Goal: Register for event/course

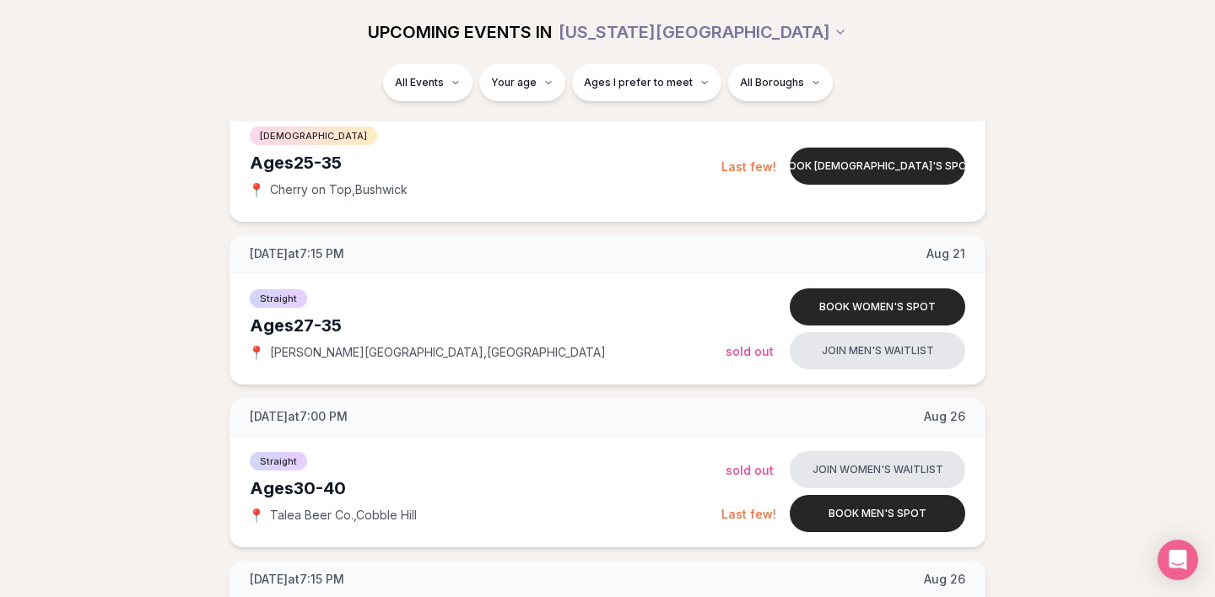
scroll to position [1349, 0]
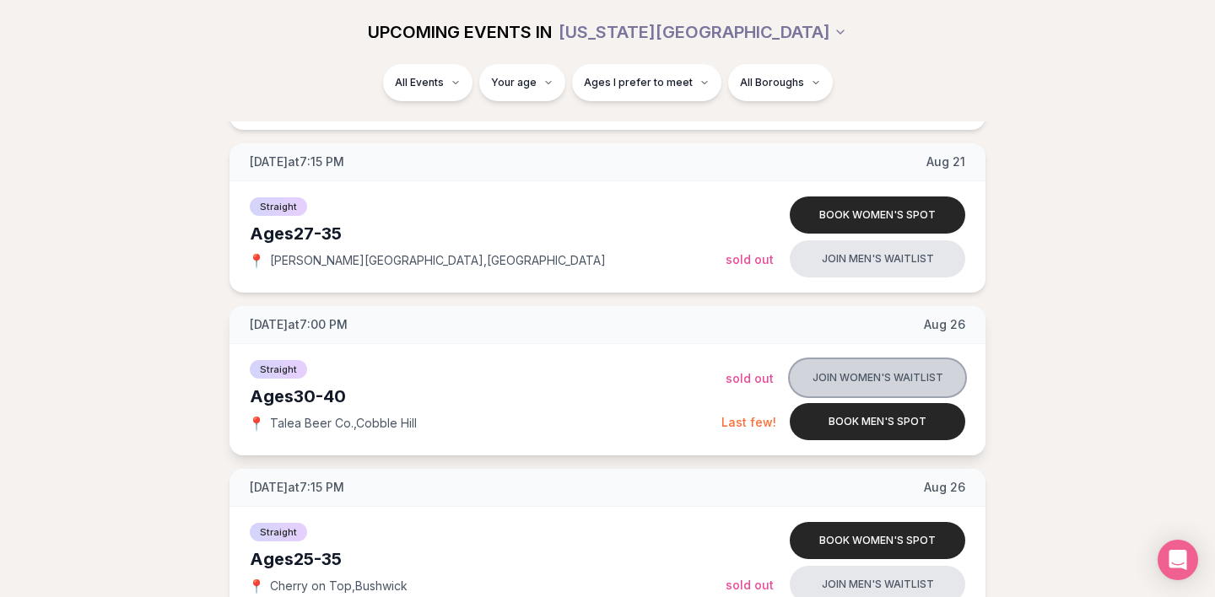
click at [918, 374] on button "Join women's waitlist" at bounding box center [877, 377] width 175 height 37
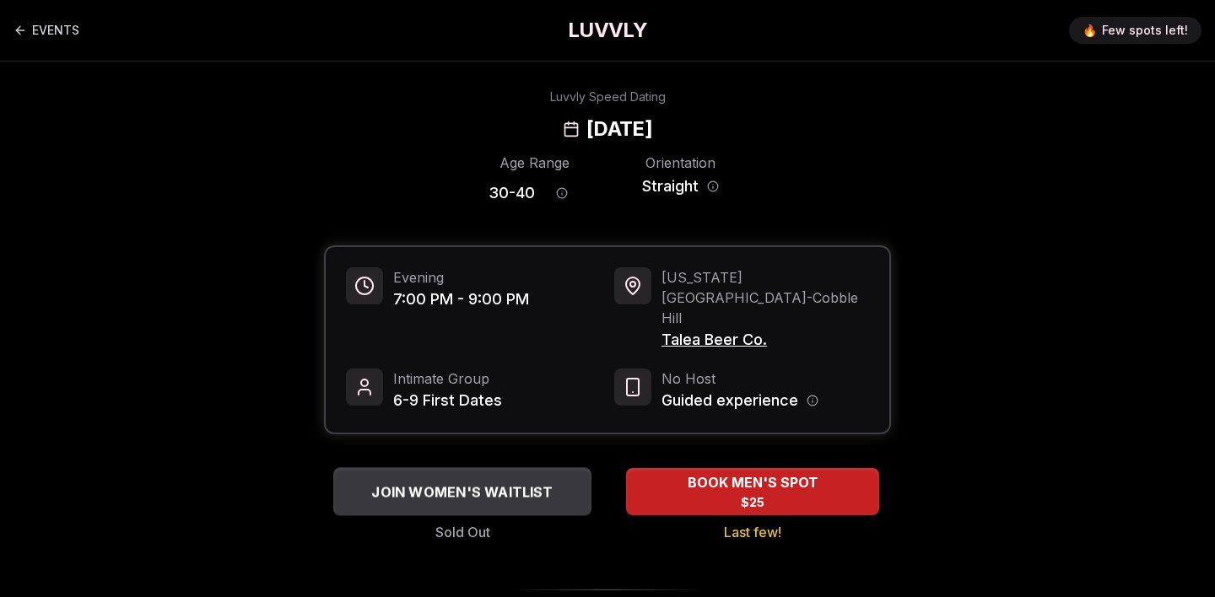
click at [543, 482] on span "JOIN WOMEN'S WAITLIST" at bounding box center [462, 492] width 188 height 20
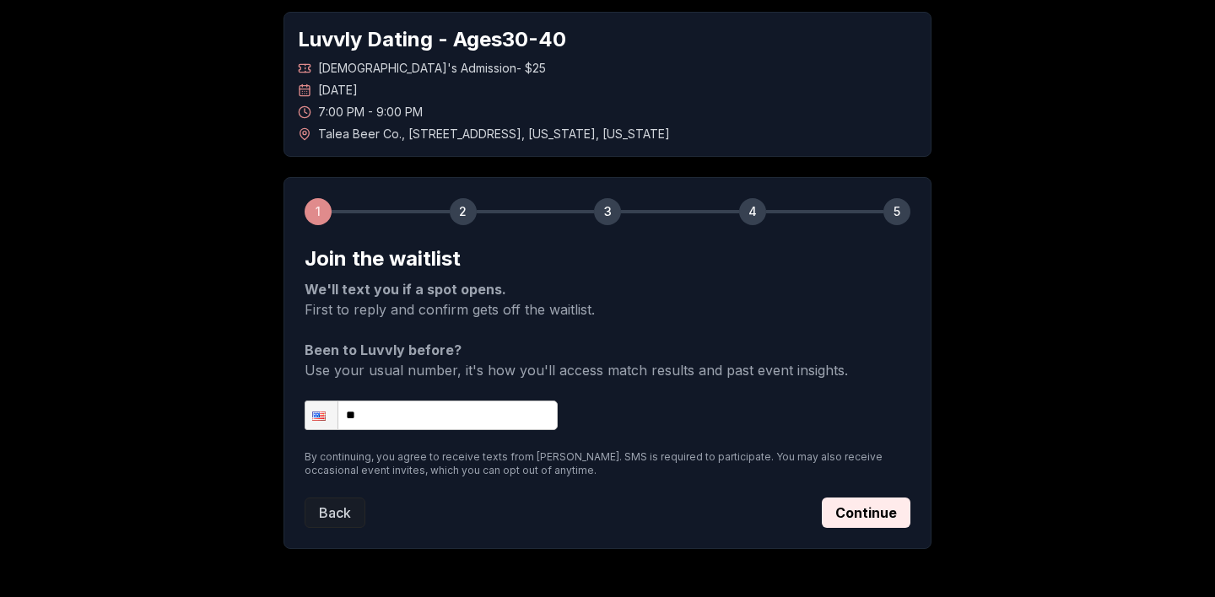
scroll to position [140, 0]
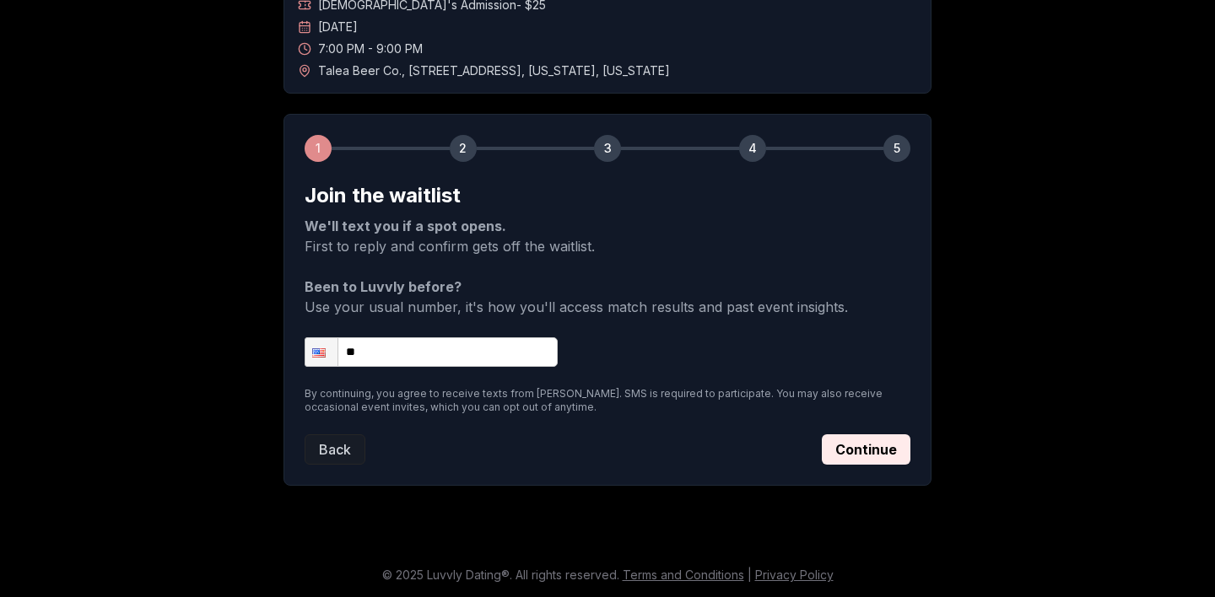
click at [426, 354] on input "**" at bounding box center [431, 352] width 253 height 30
type input "**********"
click at [881, 449] on button "Continue" at bounding box center [866, 450] width 89 height 30
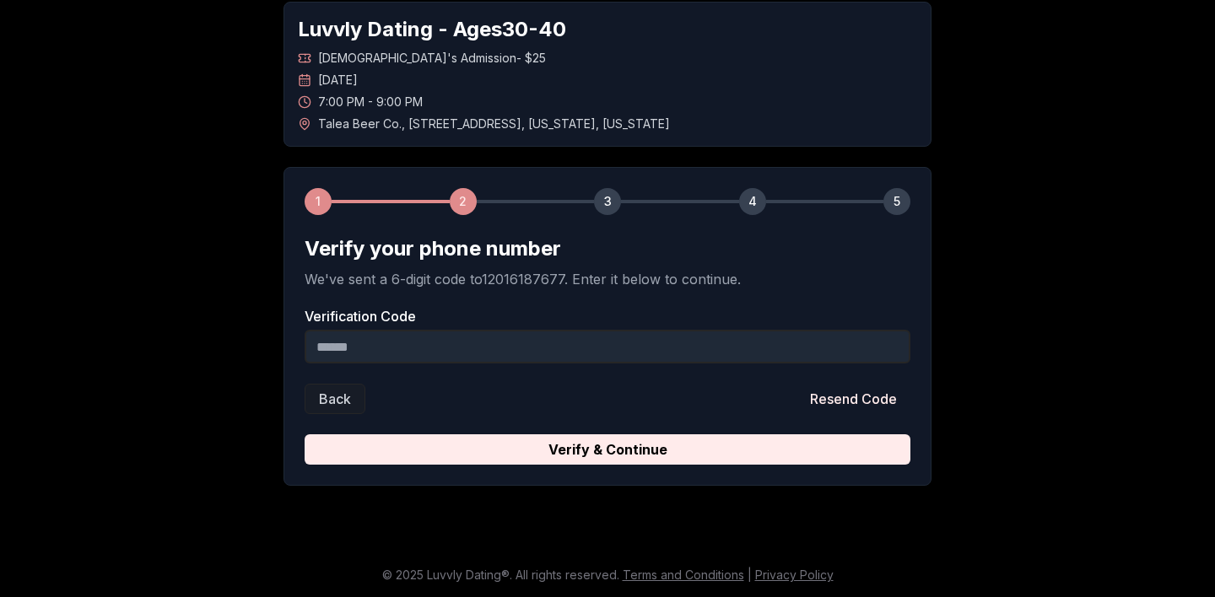
scroll to position [87, 0]
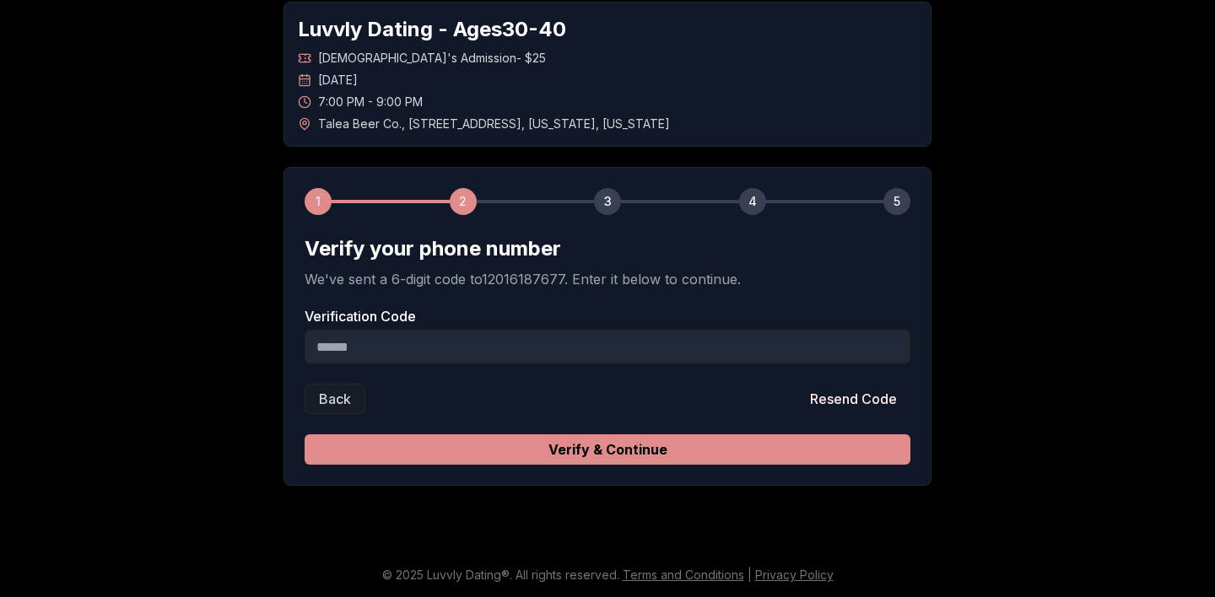
click at [861, 452] on button "Verify & Continue" at bounding box center [608, 450] width 606 height 30
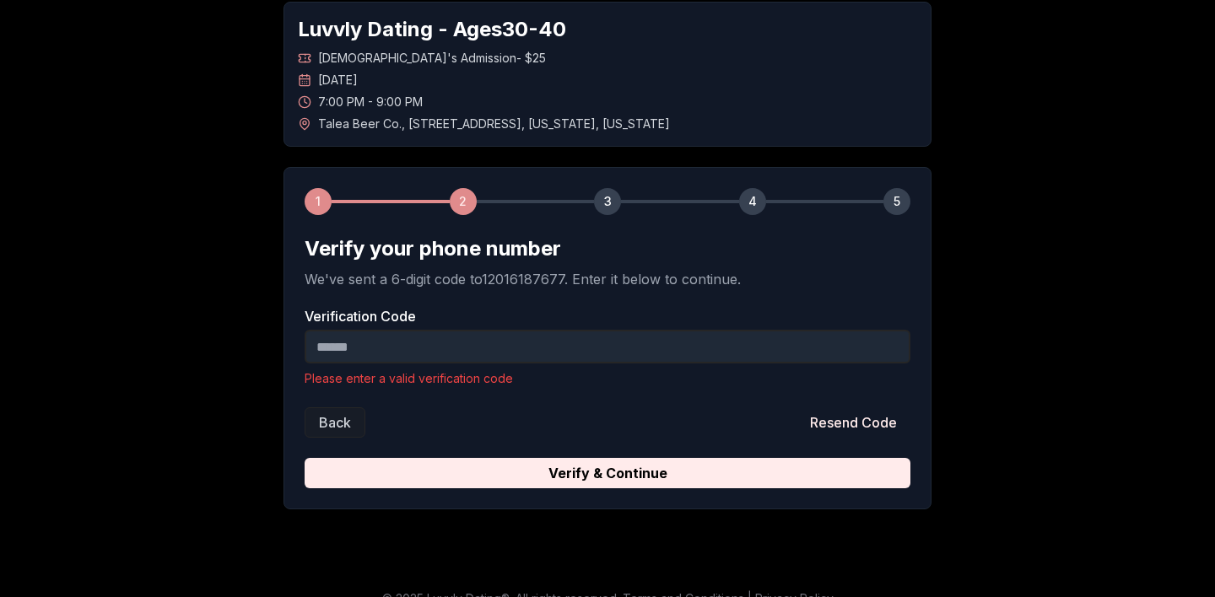
click at [823, 354] on input "Verification Code" at bounding box center [608, 347] width 606 height 34
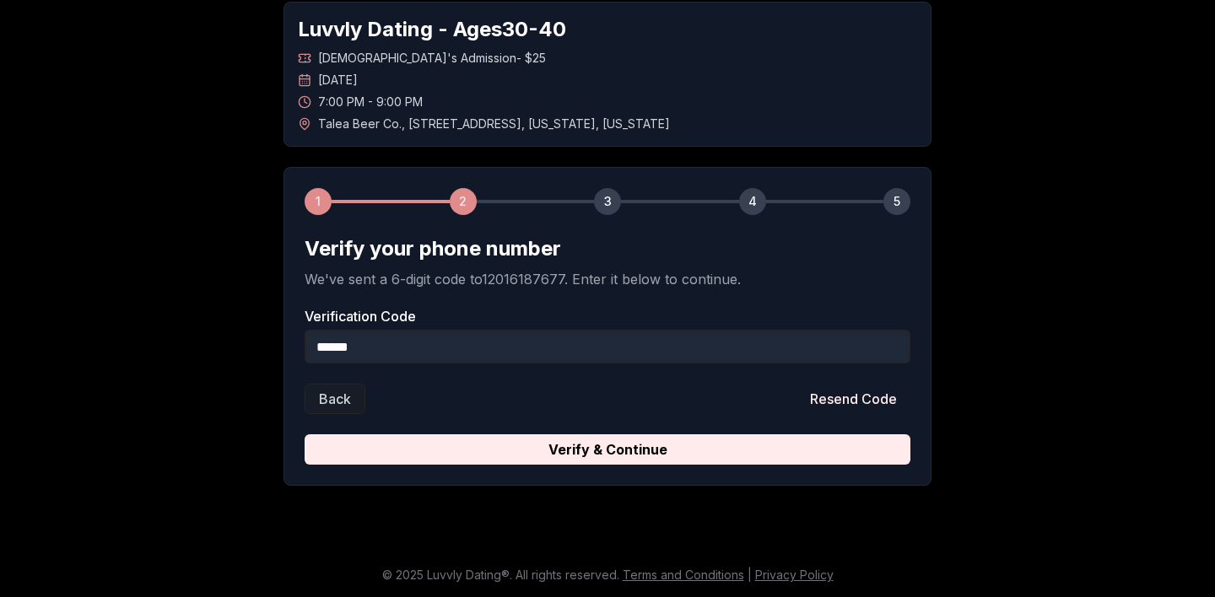
type input "******"
click at [305, 435] on button "Verify & Continue" at bounding box center [608, 450] width 606 height 30
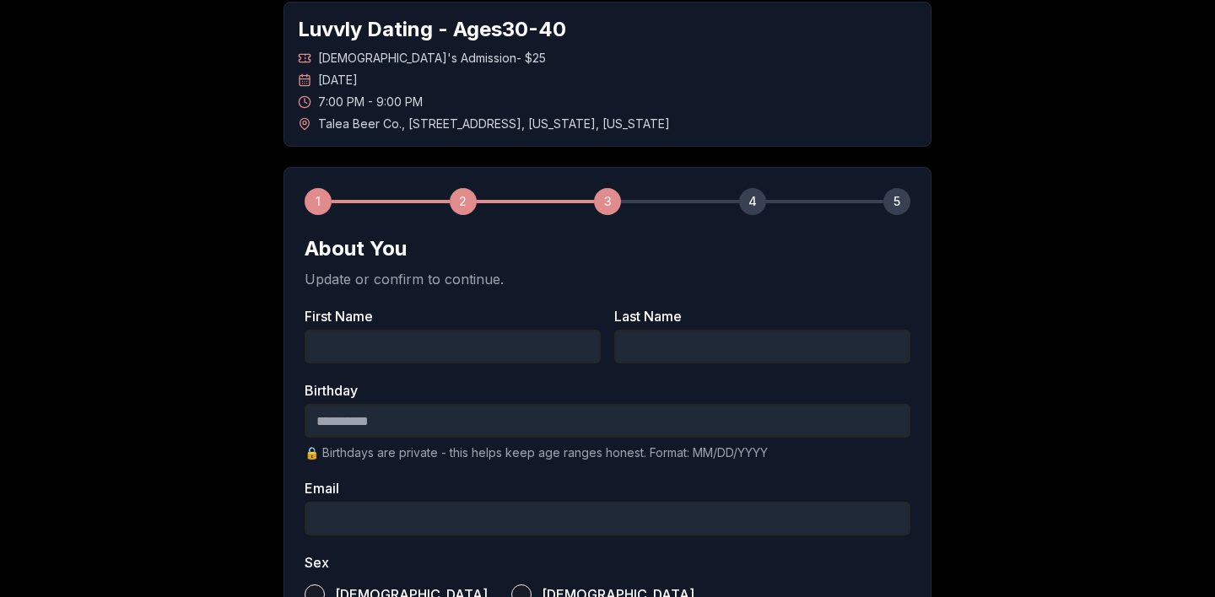
click at [555, 343] on input "First Name" at bounding box center [453, 347] width 296 height 34
type input "*****"
type input "**********"
click at [532, 425] on input "Birthday" at bounding box center [608, 421] width 606 height 34
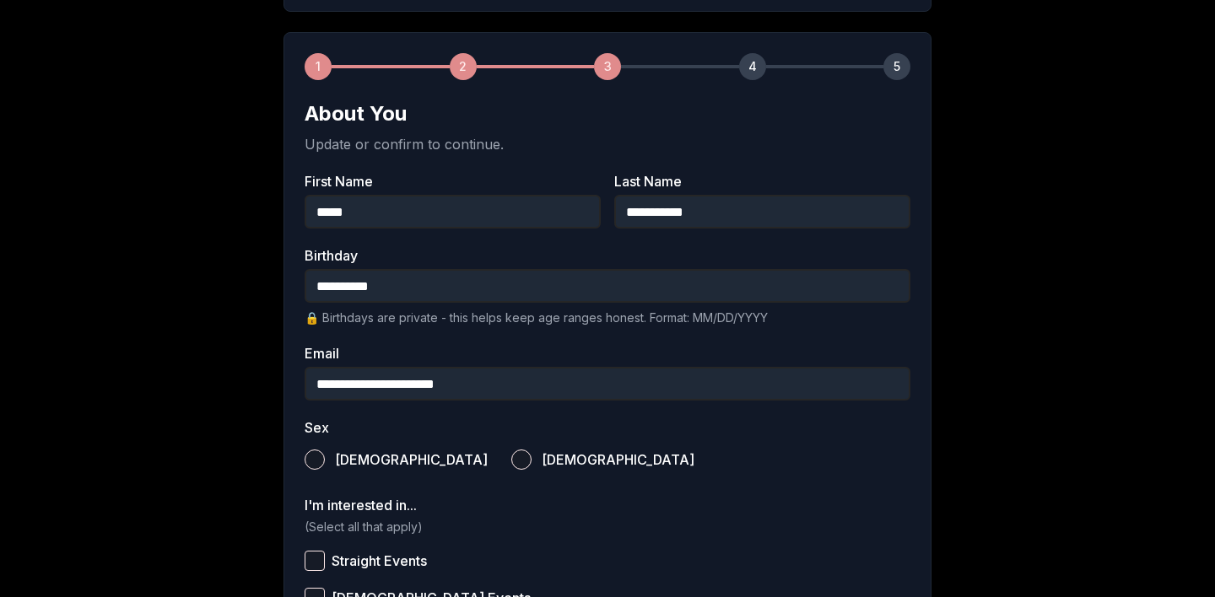
scroll to position [454, 0]
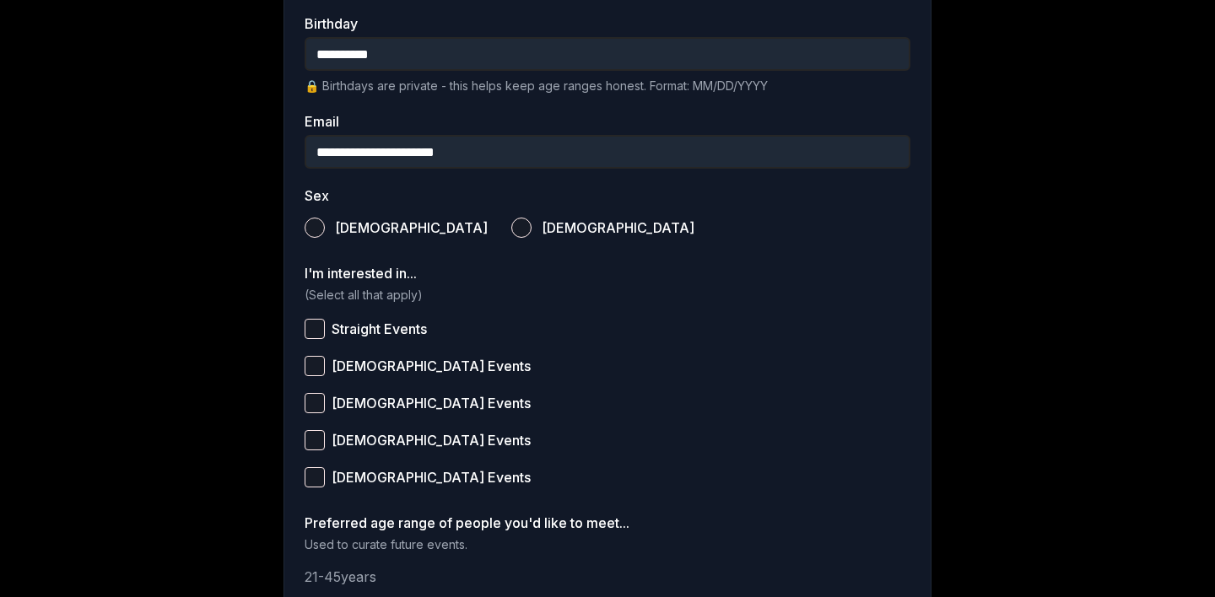
type input "**********"
click at [542, 227] on span "[DEMOGRAPHIC_DATA]" at bounding box center [618, 227] width 153 height 13
click at [511, 227] on button "[DEMOGRAPHIC_DATA]" at bounding box center [521, 228] width 20 height 20
click at [390, 328] on span "Straight Events" at bounding box center [379, 328] width 95 height 13
click at [325, 328] on button "Straight Events" at bounding box center [315, 329] width 20 height 20
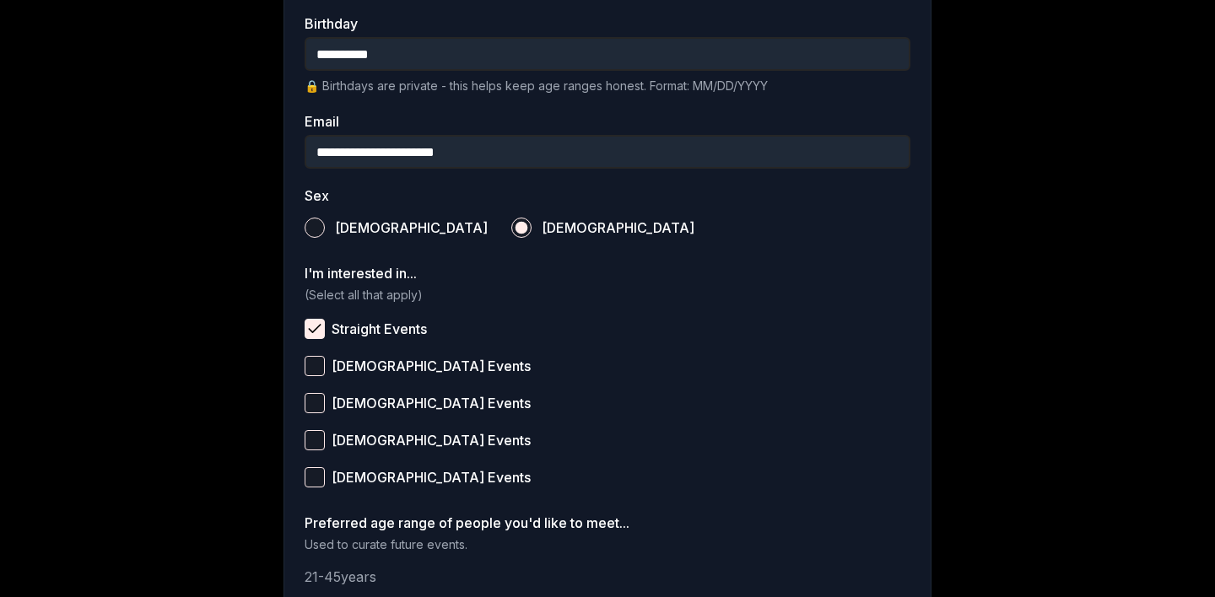
scroll to position [645, 0]
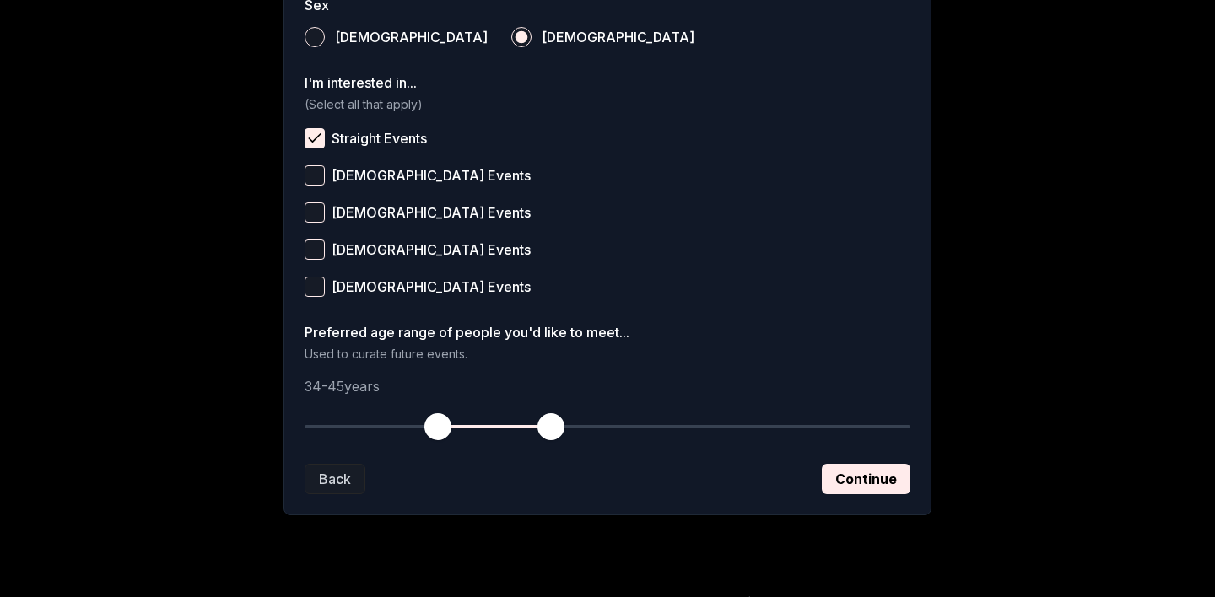
drag, startPoint x: 294, startPoint y: 424, endPoint x: 435, endPoint y: 438, distance: 140.7
click at [435, 438] on span "button" at bounding box center [437, 426] width 27 height 27
click at [859, 485] on button "Continue" at bounding box center [866, 479] width 89 height 30
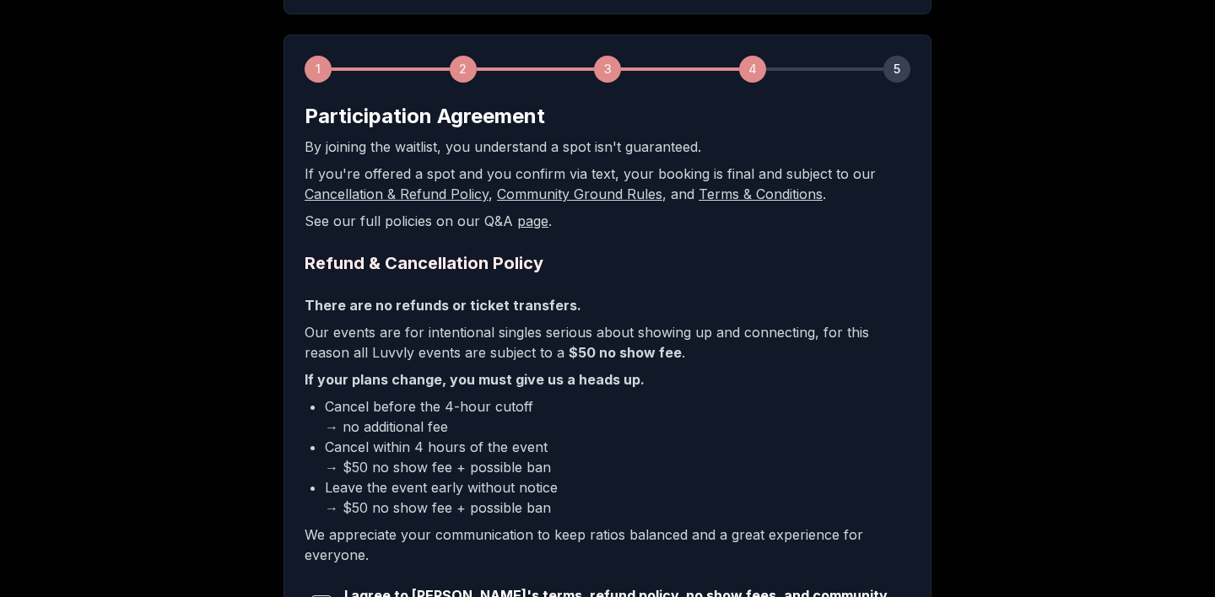
scroll to position [288, 0]
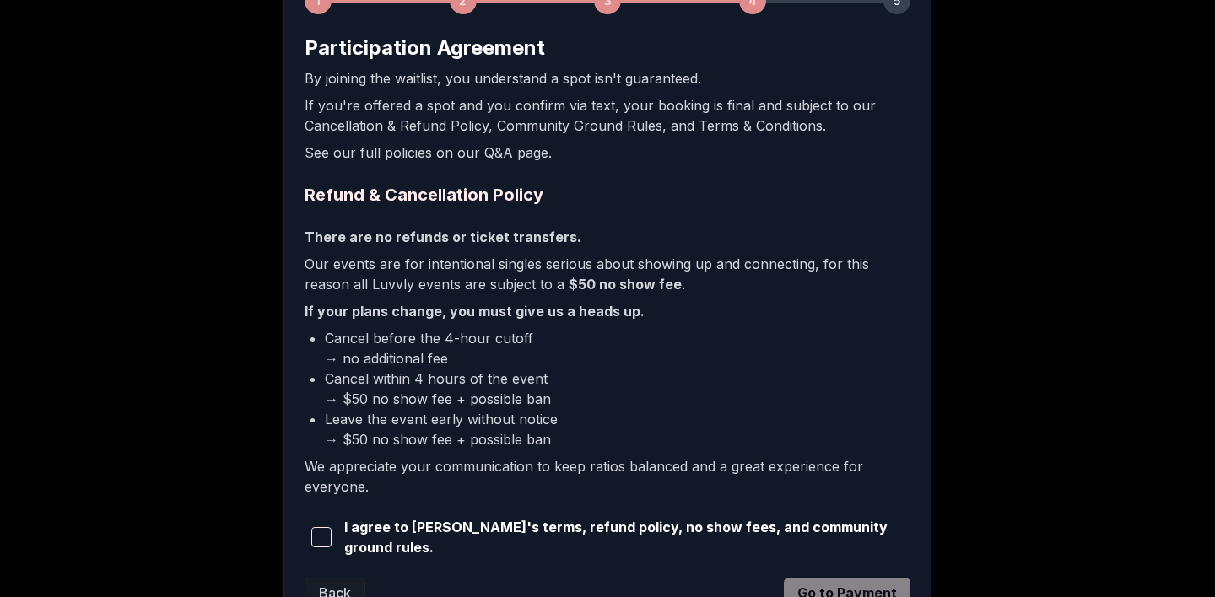
click at [705, 538] on span "I agree to [PERSON_NAME]'s terms, refund policy, no show fees, and community gr…" at bounding box center [627, 537] width 566 height 40
click at [316, 527] on span "button" at bounding box center [321, 537] width 20 height 20
click at [322, 538] on icon "button" at bounding box center [321, 537] width 13 height 13
click at [322, 538] on span "button" at bounding box center [321, 537] width 20 height 20
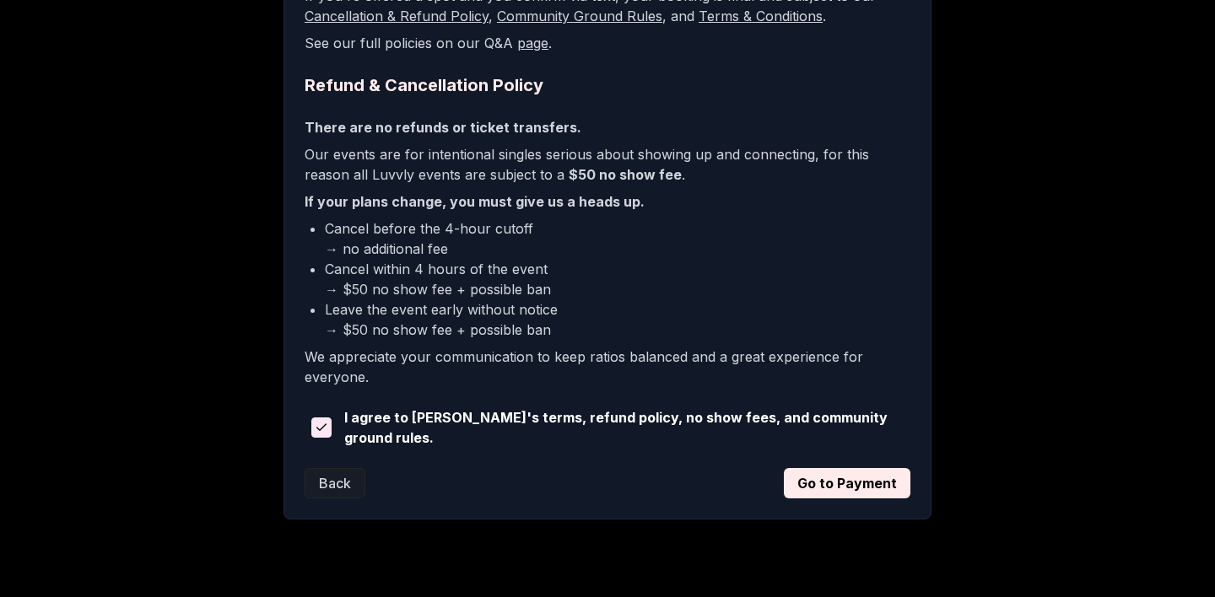
scroll to position [428, 0]
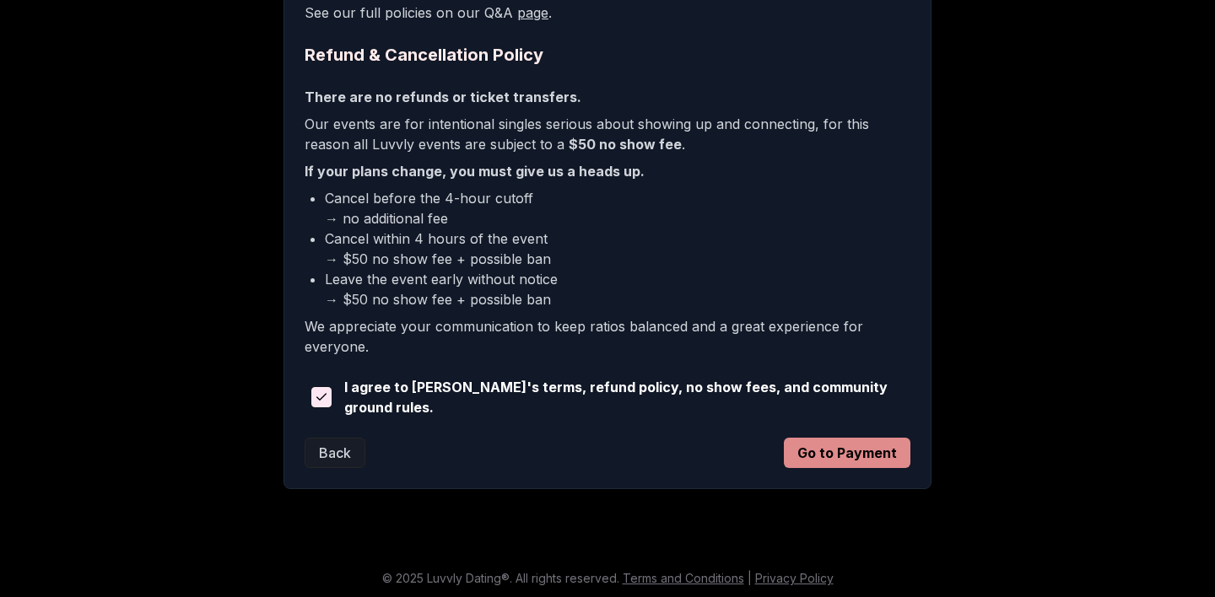
click at [871, 448] on button "Go to Payment" at bounding box center [847, 453] width 127 height 30
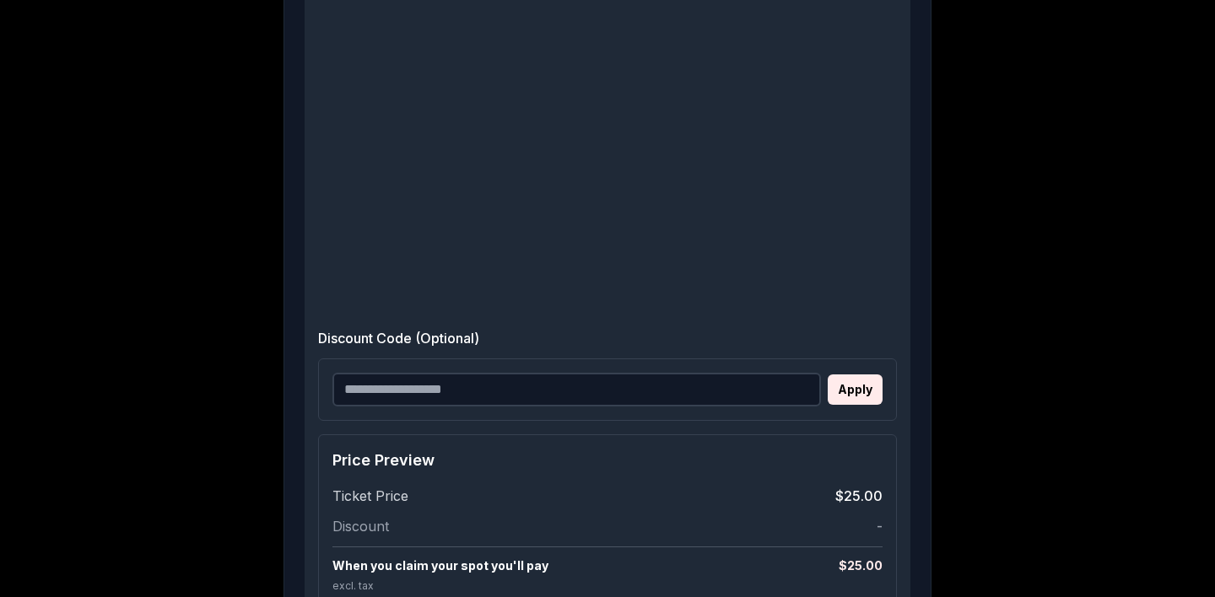
scroll to position [682, 0]
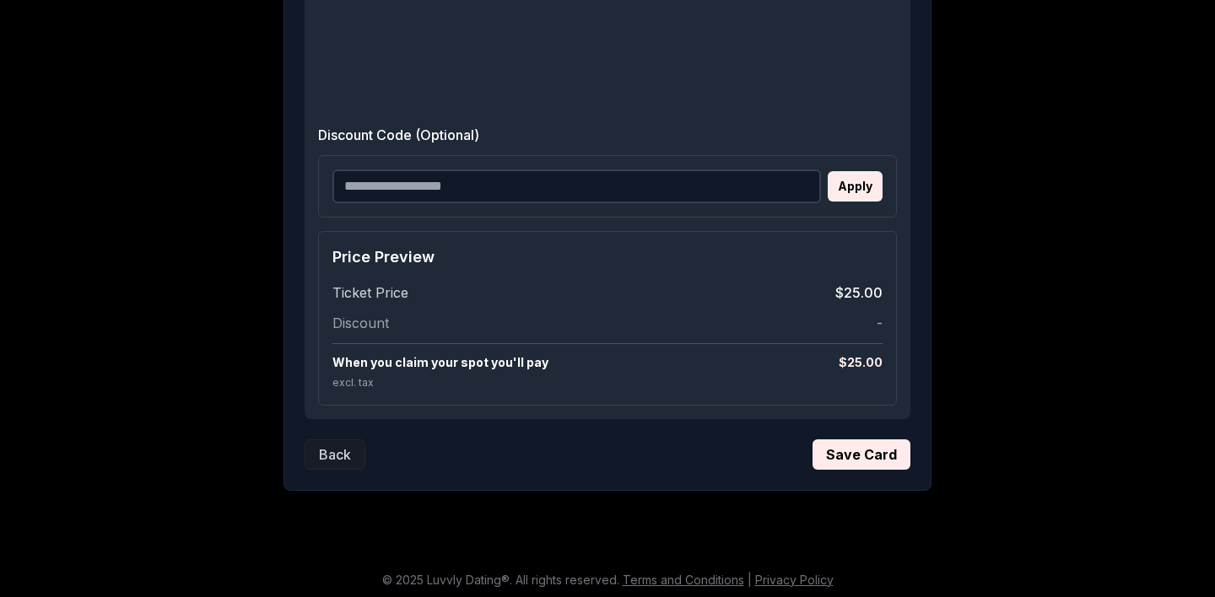
click at [865, 459] on button "Save Card" at bounding box center [862, 455] width 98 height 30
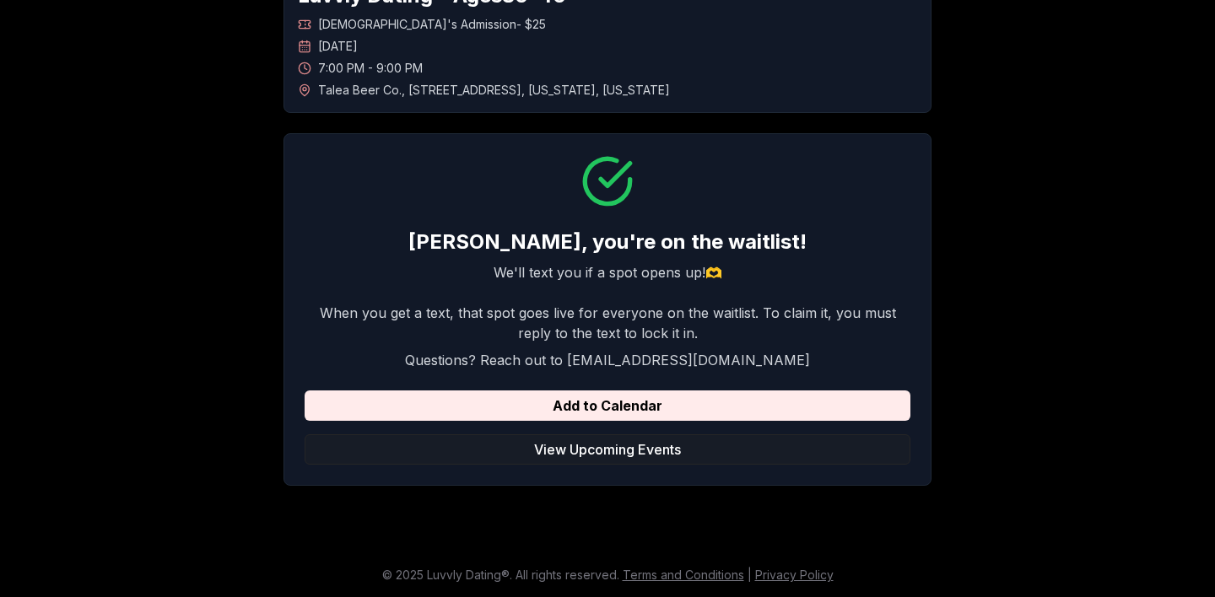
scroll to position [121, 0]
click at [802, 451] on button "View Upcoming Events" at bounding box center [608, 450] width 606 height 30
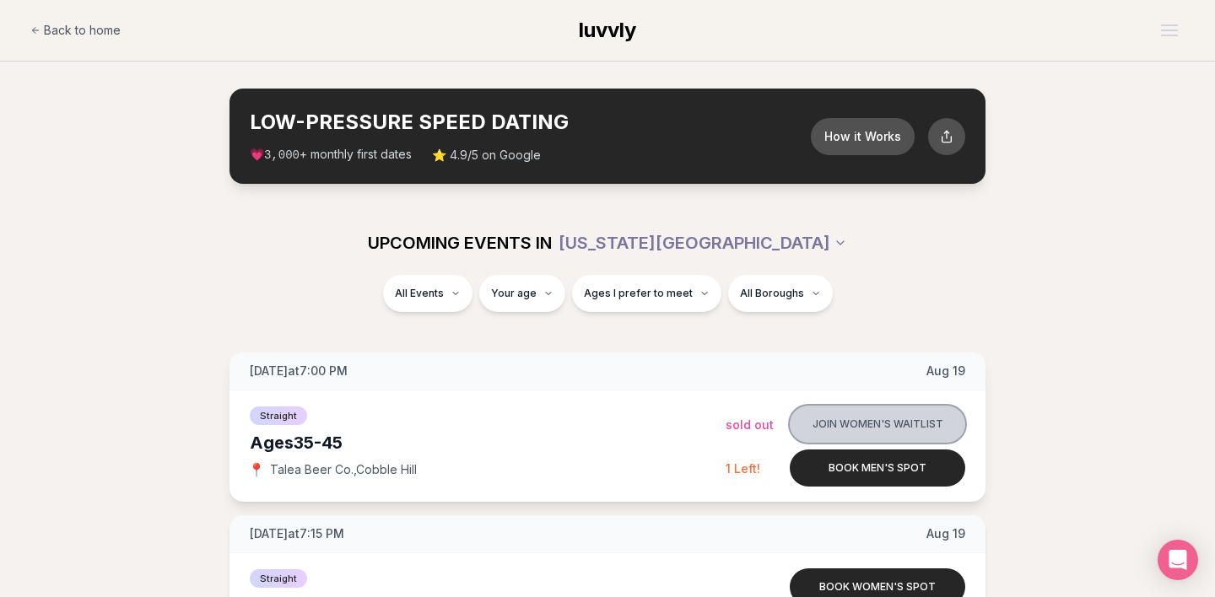
click at [930, 415] on button "Join women's waitlist" at bounding box center [877, 424] width 175 height 37
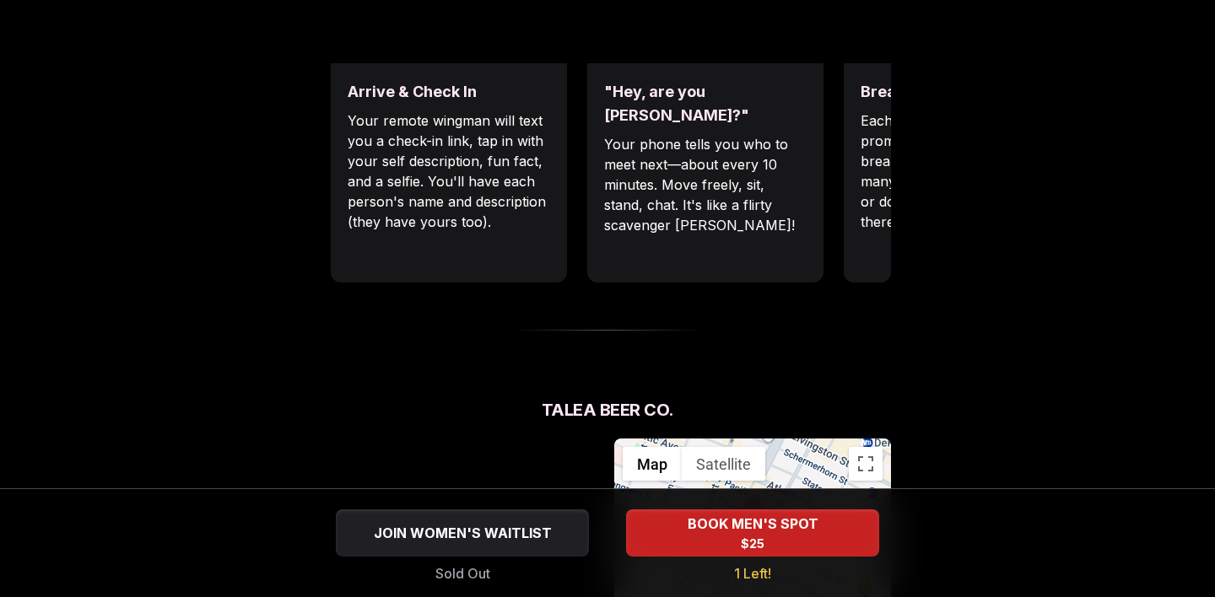
scroll to position [996, 0]
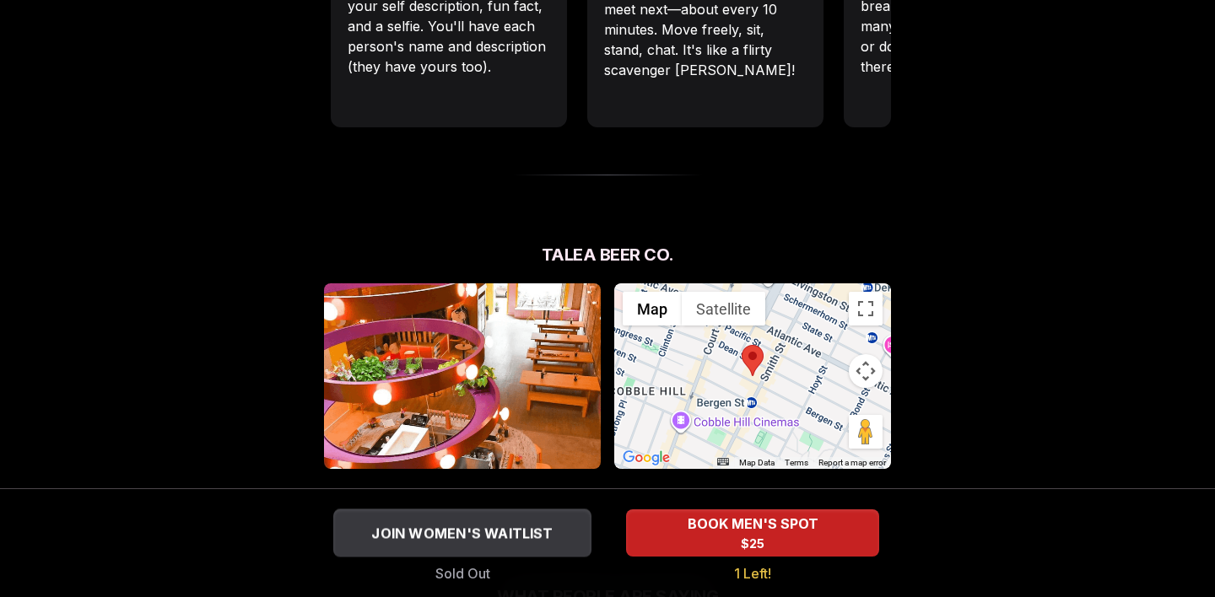
click at [483, 517] on button "JOIN WOMEN'S WAITLIST" at bounding box center [462, 533] width 258 height 48
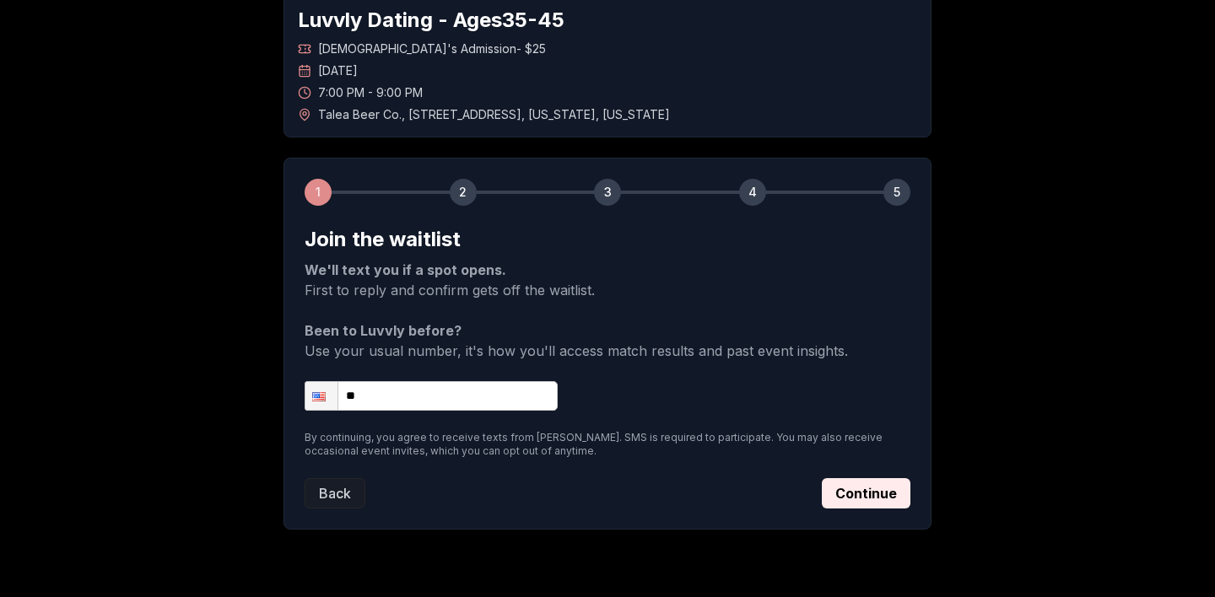
scroll to position [140, 0]
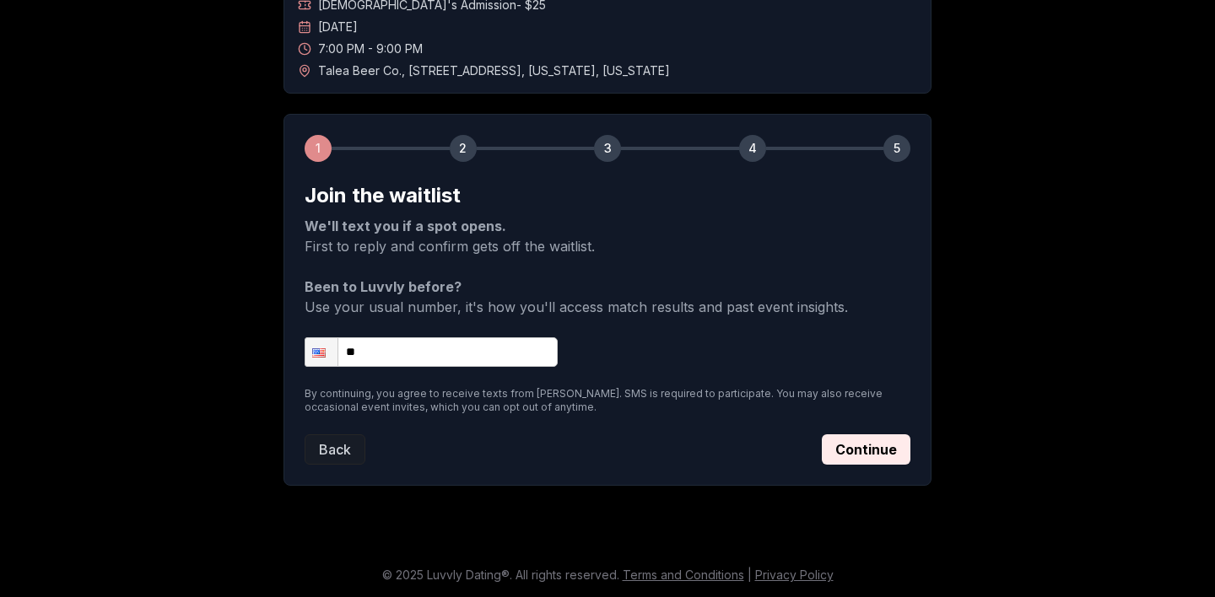
click at [499, 334] on form "Join the waitlist We'll text you if a spot opens. First to reply and confirm ge…" at bounding box center [608, 323] width 606 height 283
click at [499, 349] on input "**" at bounding box center [431, 352] width 253 height 30
type input "**********"
click at [831, 440] on button "Continue" at bounding box center [866, 450] width 89 height 30
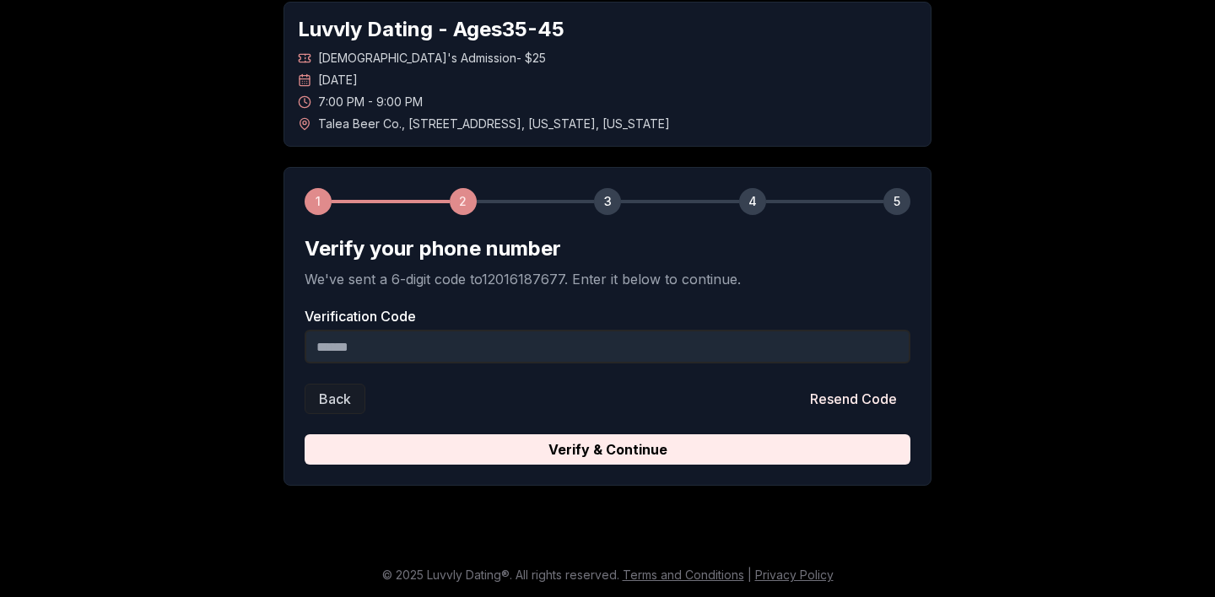
click at [629, 351] on input "Verification Code" at bounding box center [608, 347] width 606 height 34
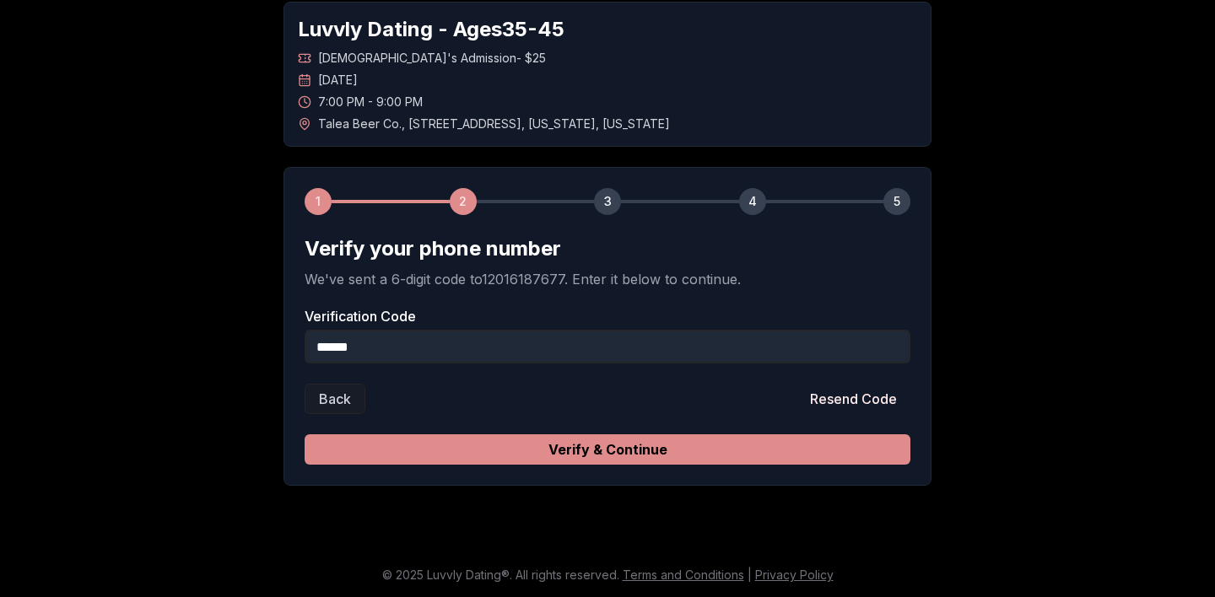
type input "******"
click at [721, 460] on button "Verify & Continue" at bounding box center [608, 450] width 606 height 30
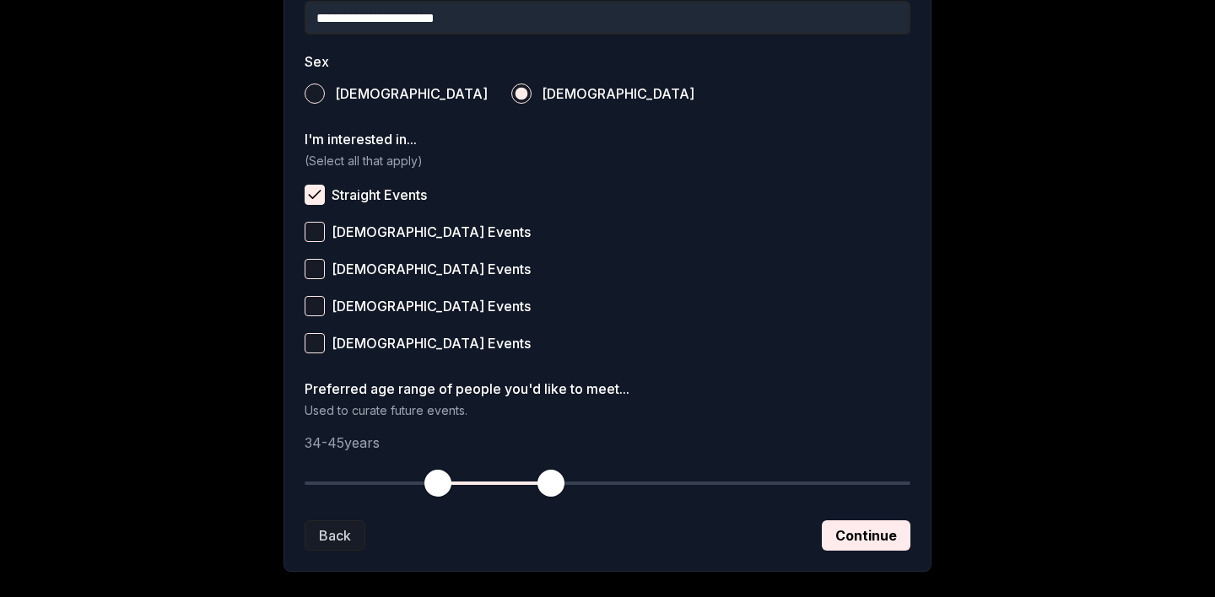
scroll to position [674, 0]
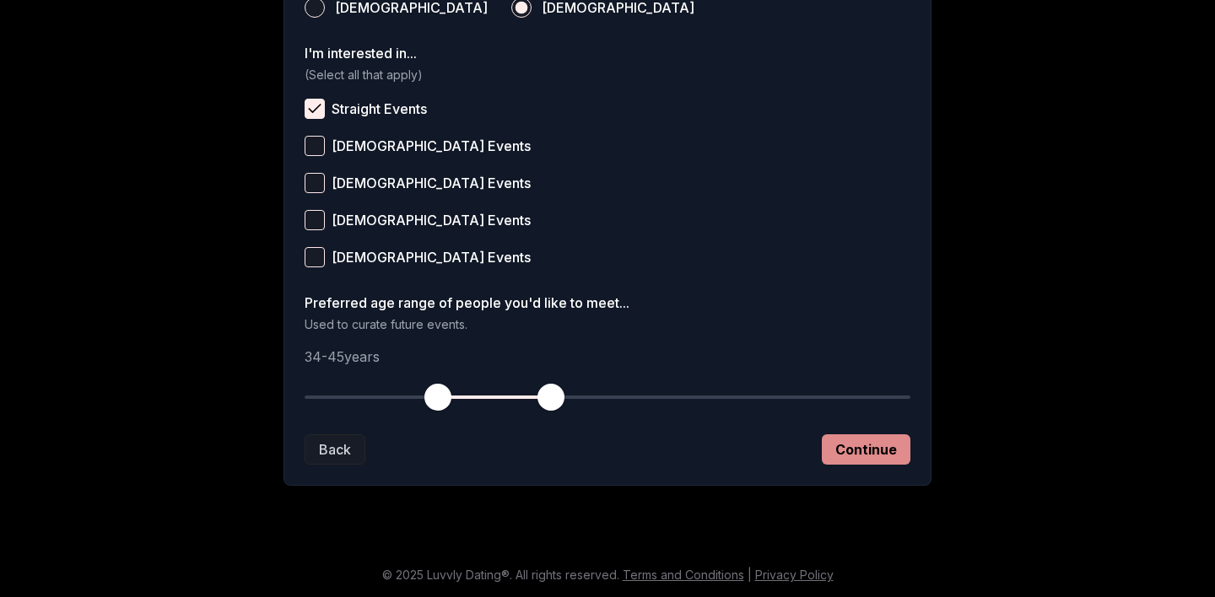
click at [857, 445] on button "Continue" at bounding box center [866, 450] width 89 height 30
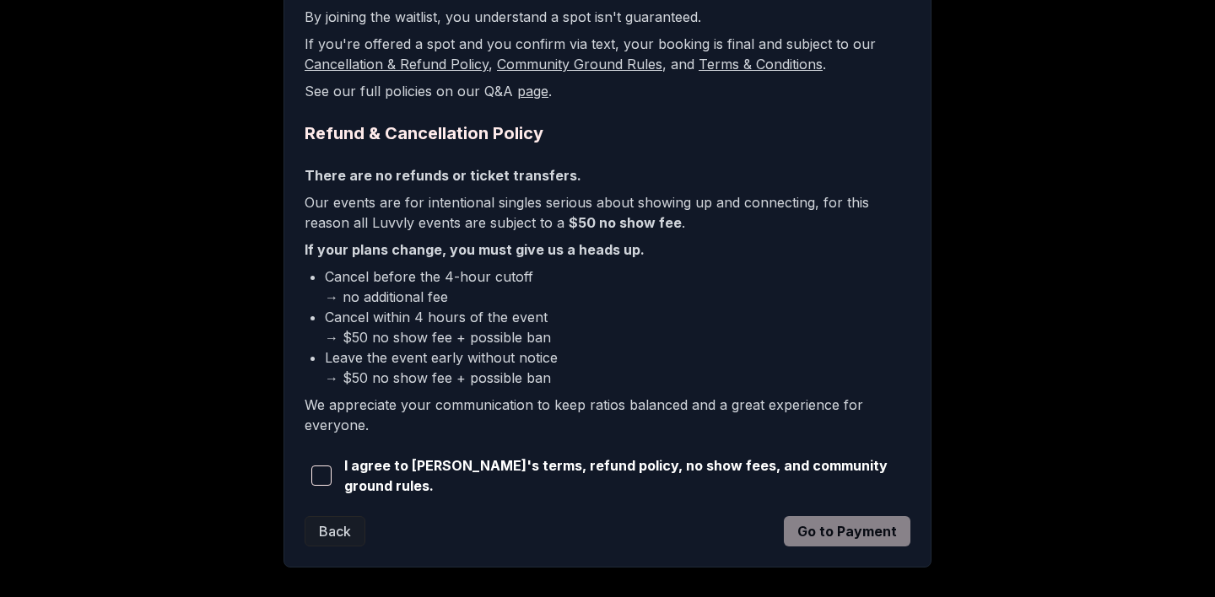
scroll to position [388, 0]
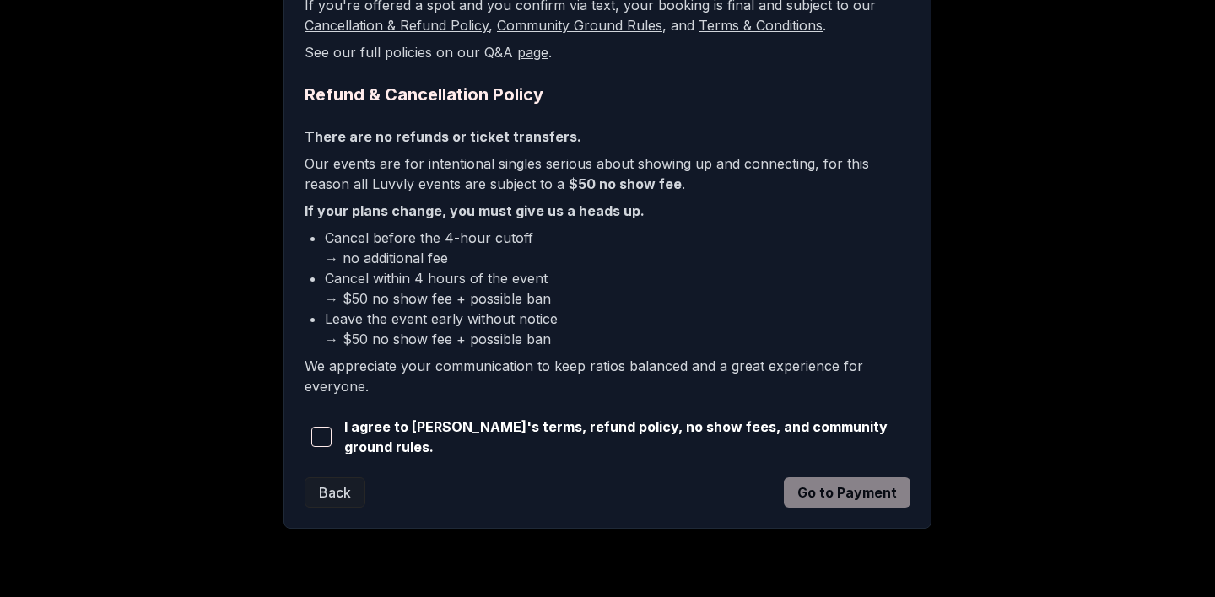
click at [323, 429] on span "button" at bounding box center [321, 437] width 20 height 20
click at [830, 489] on button "Go to Payment" at bounding box center [847, 493] width 127 height 30
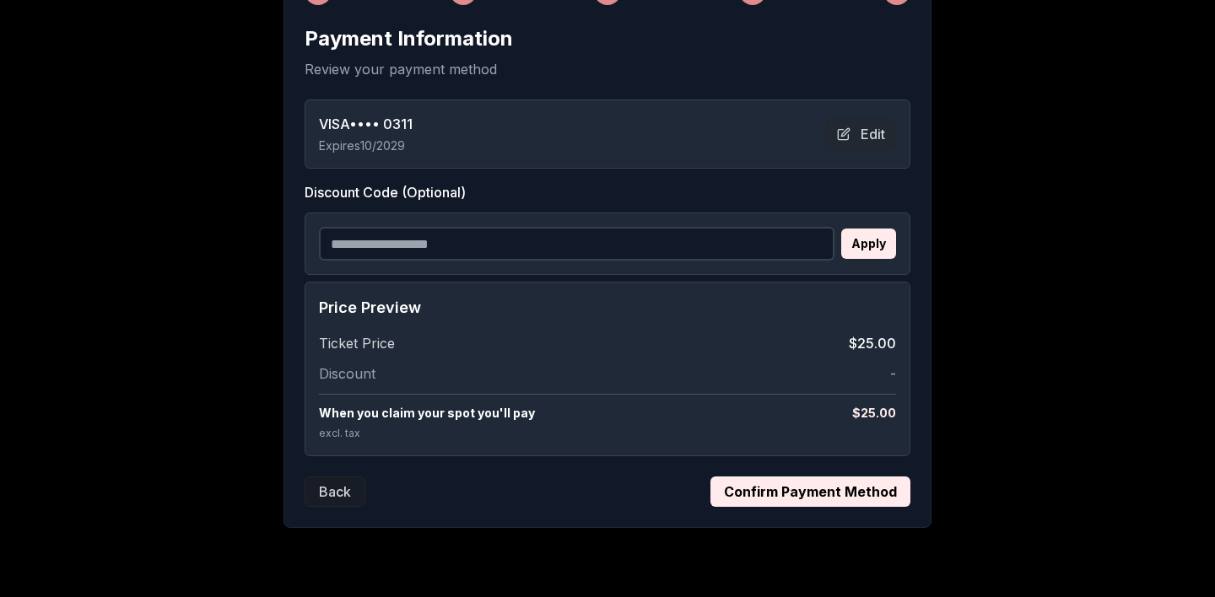
scroll to position [339, 0]
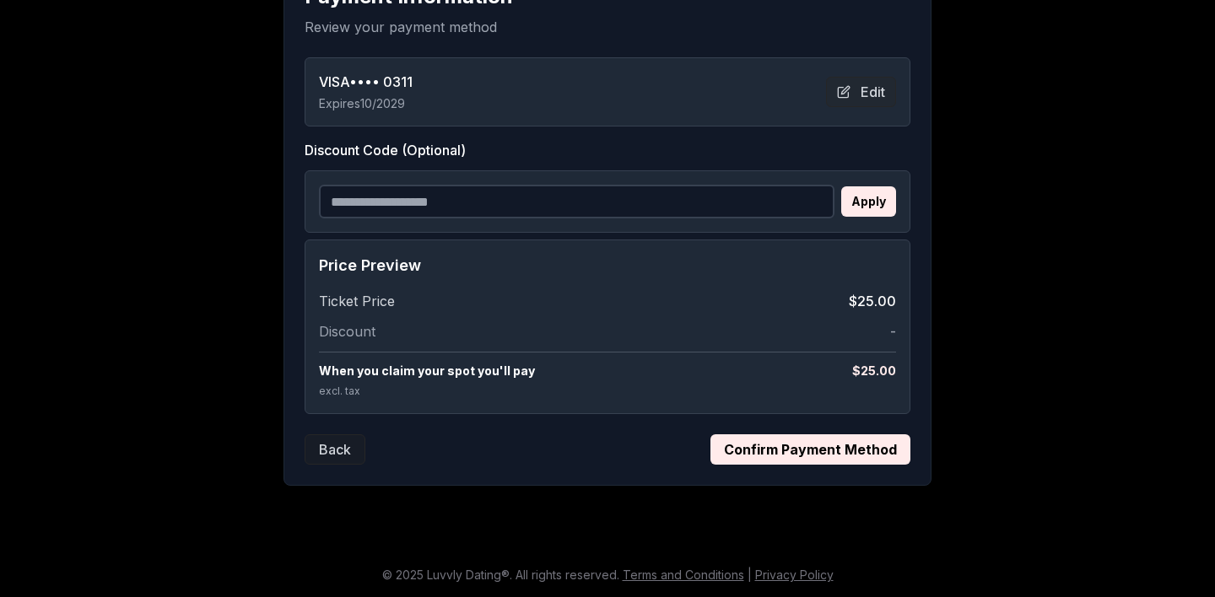
click at [790, 445] on button "Confirm Payment Method" at bounding box center [810, 450] width 200 height 30
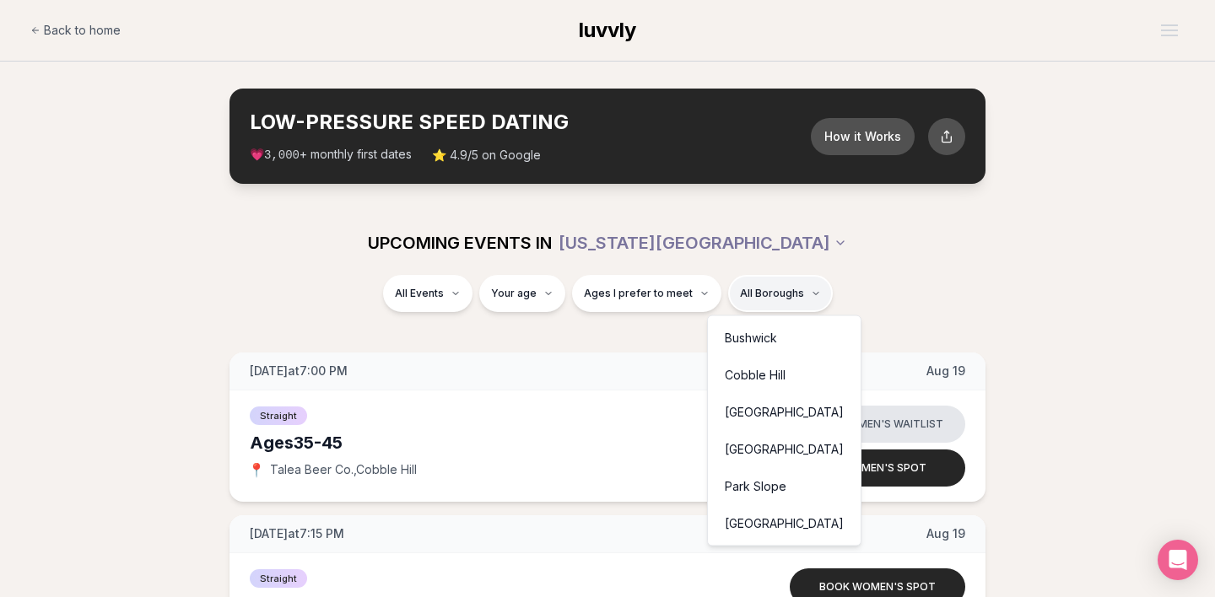
click at [752, 474] on div "Park Slope" at bounding box center [784, 486] width 146 height 37
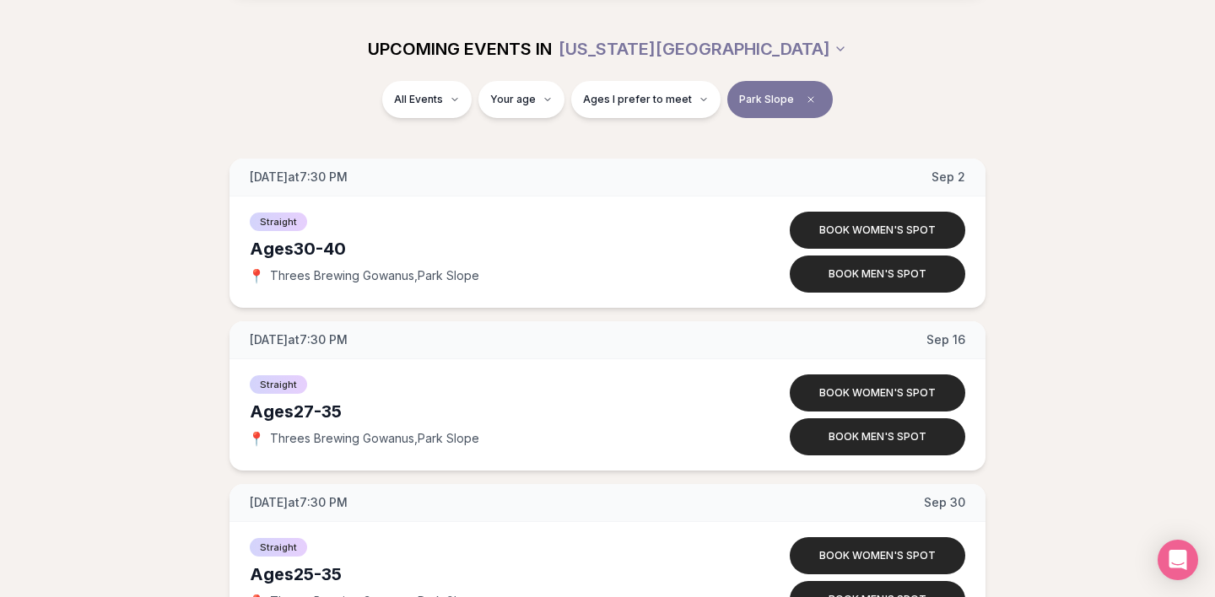
scroll to position [195, 0]
